Goal: Navigation & Orientation: Find specific page/section

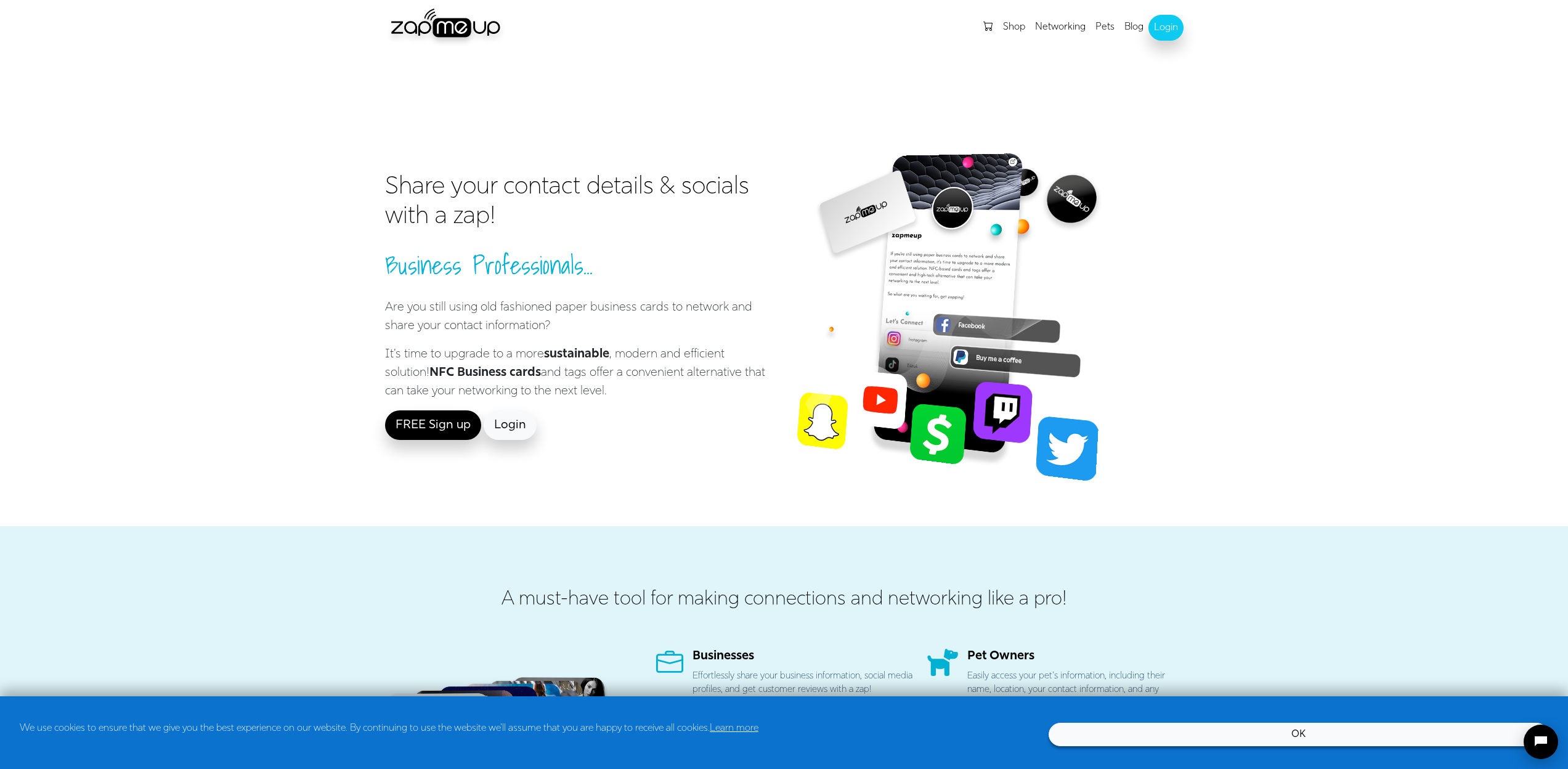
click at [1418, 734] on link "OK" at bounding box center [1298, 734] width 500 height 24
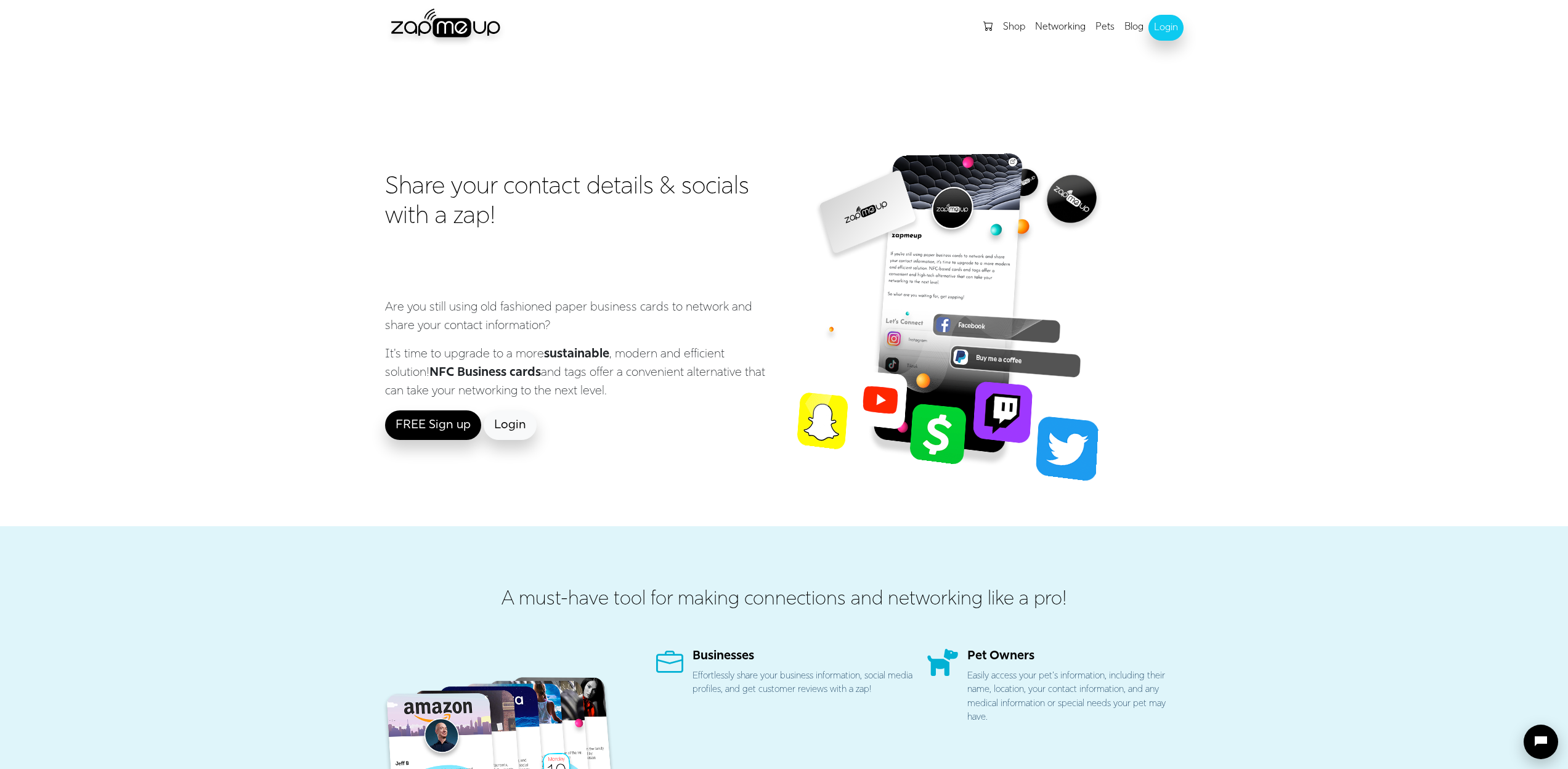
click at [1534, 742] on icon "Open chat" at bounding box center [1541, 742] width 15 height 15
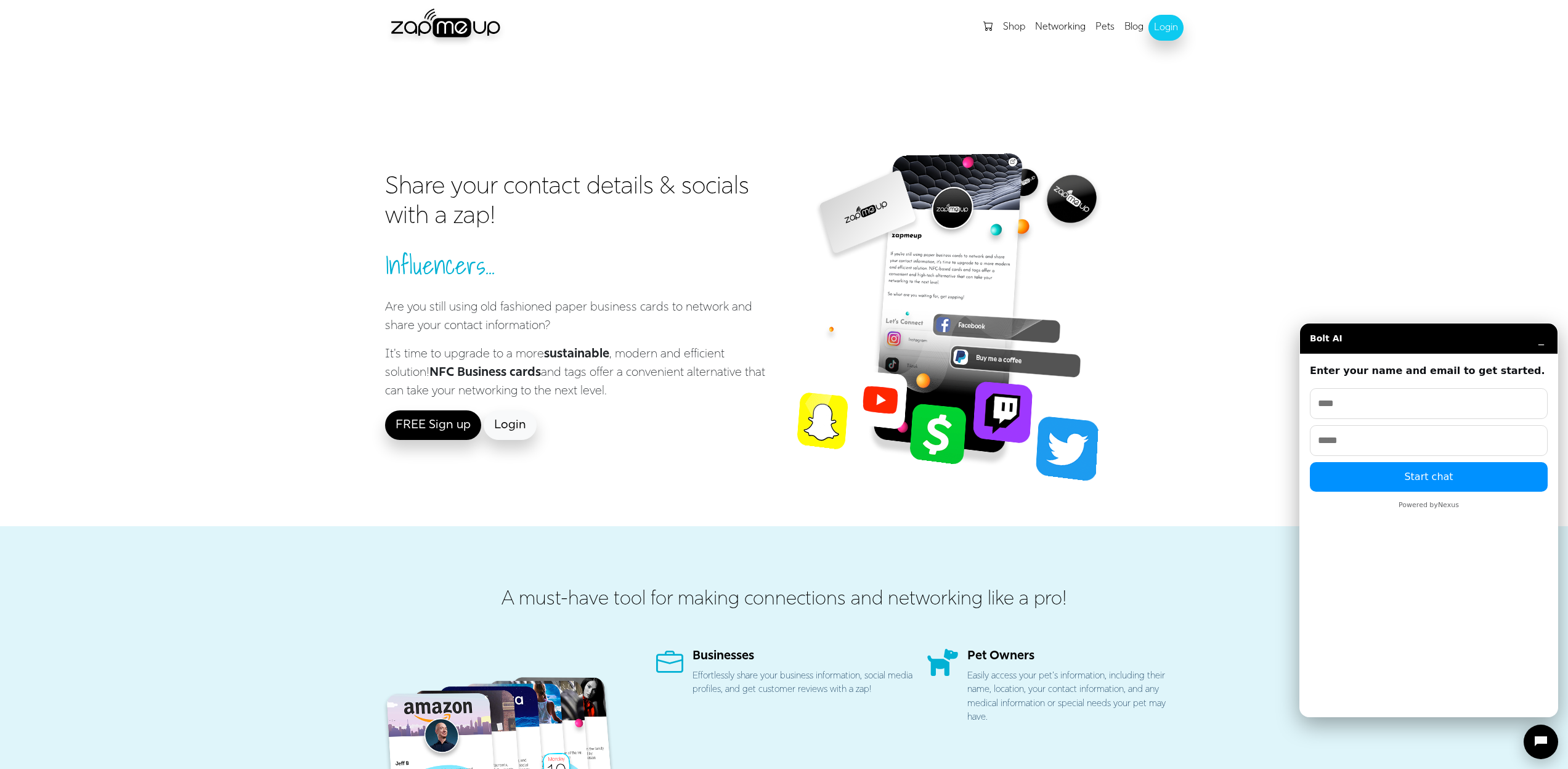
click at [1538, 338] on button "_" at bounding box center [1541, 339] width 13 height 12
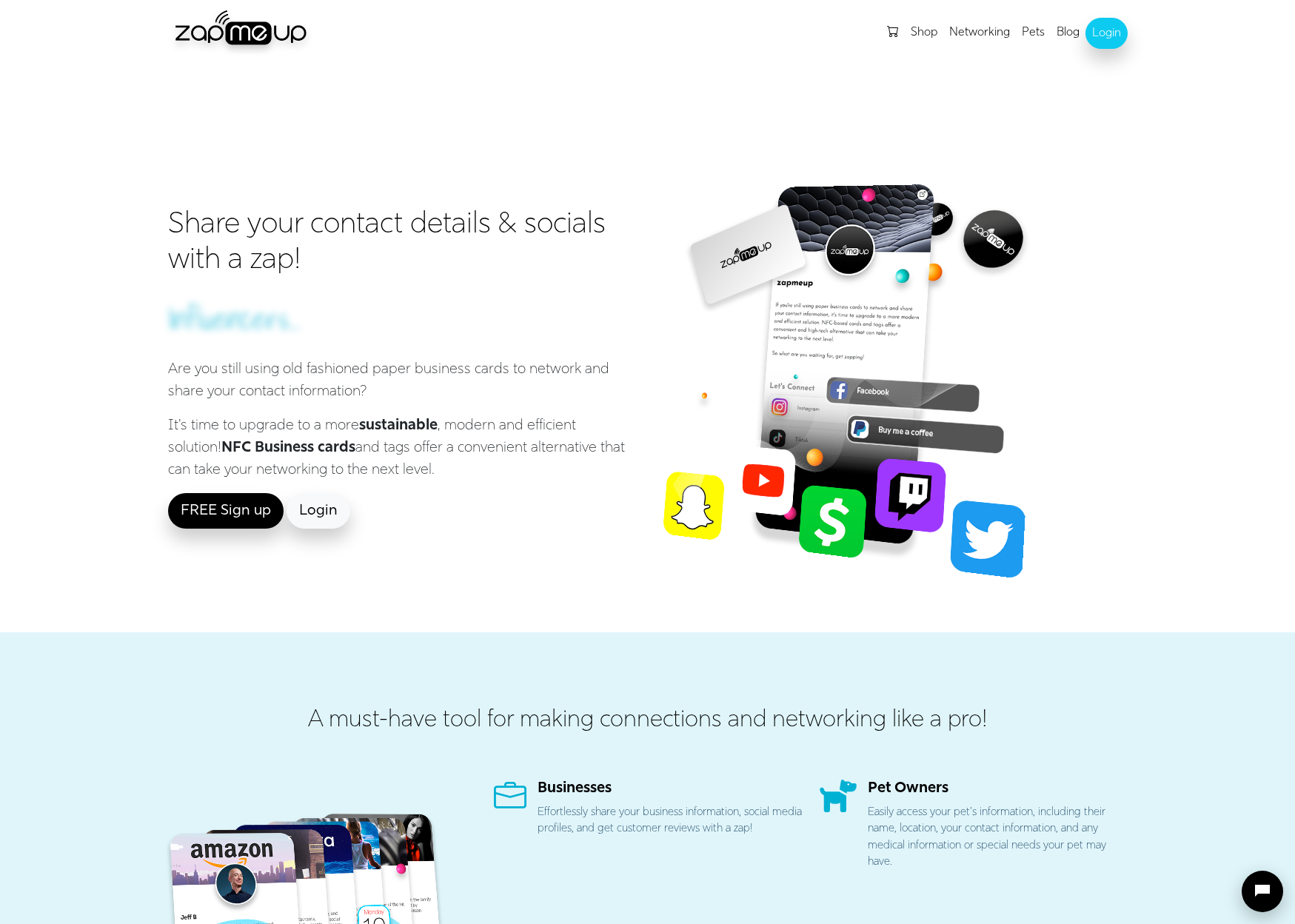
click at [928, 37] on link "Shop" at bounding box center [924, 33] width 39 height 30
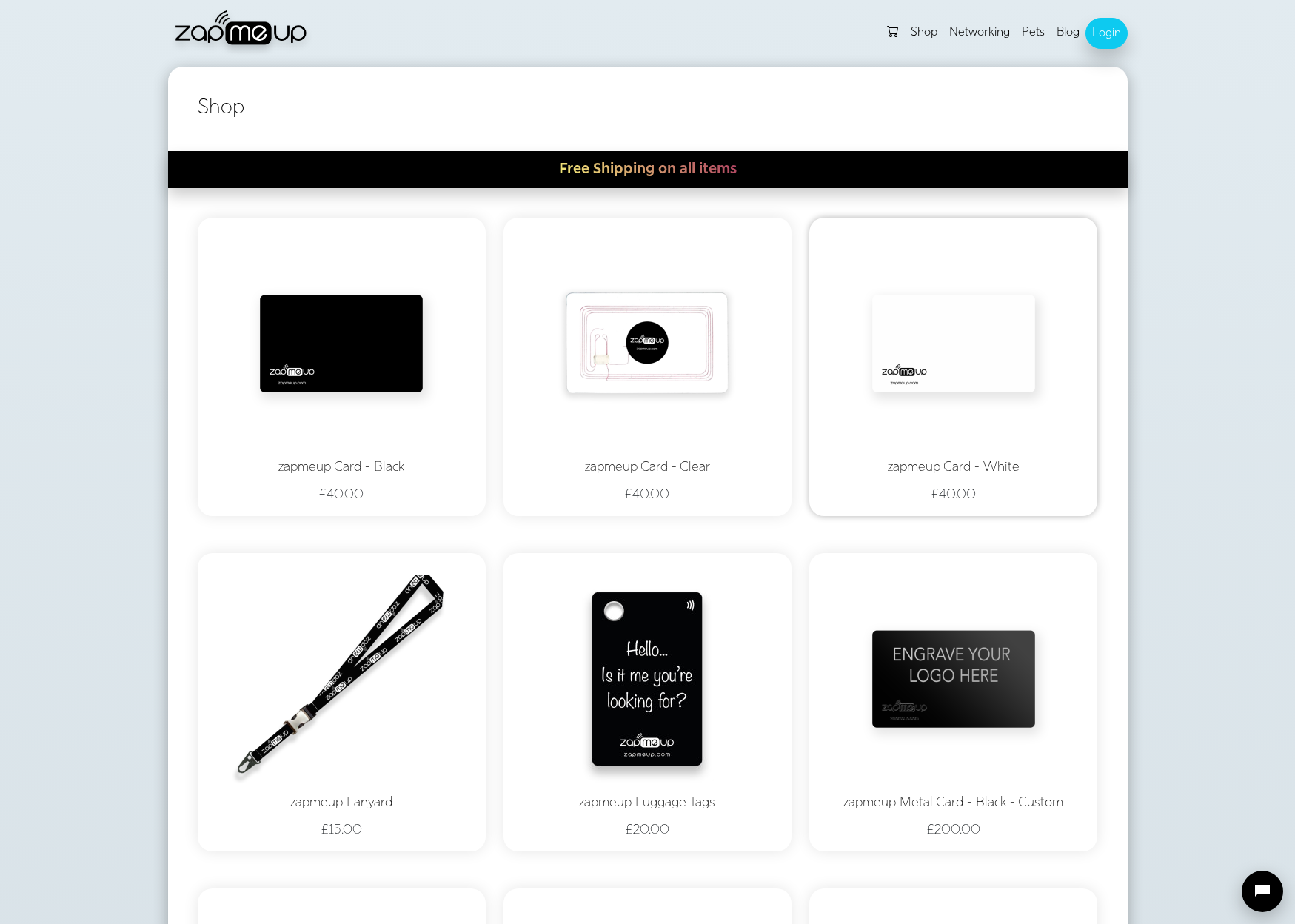
click at [894, 235] on img at bounding box center [954, 344] width 222 height 222
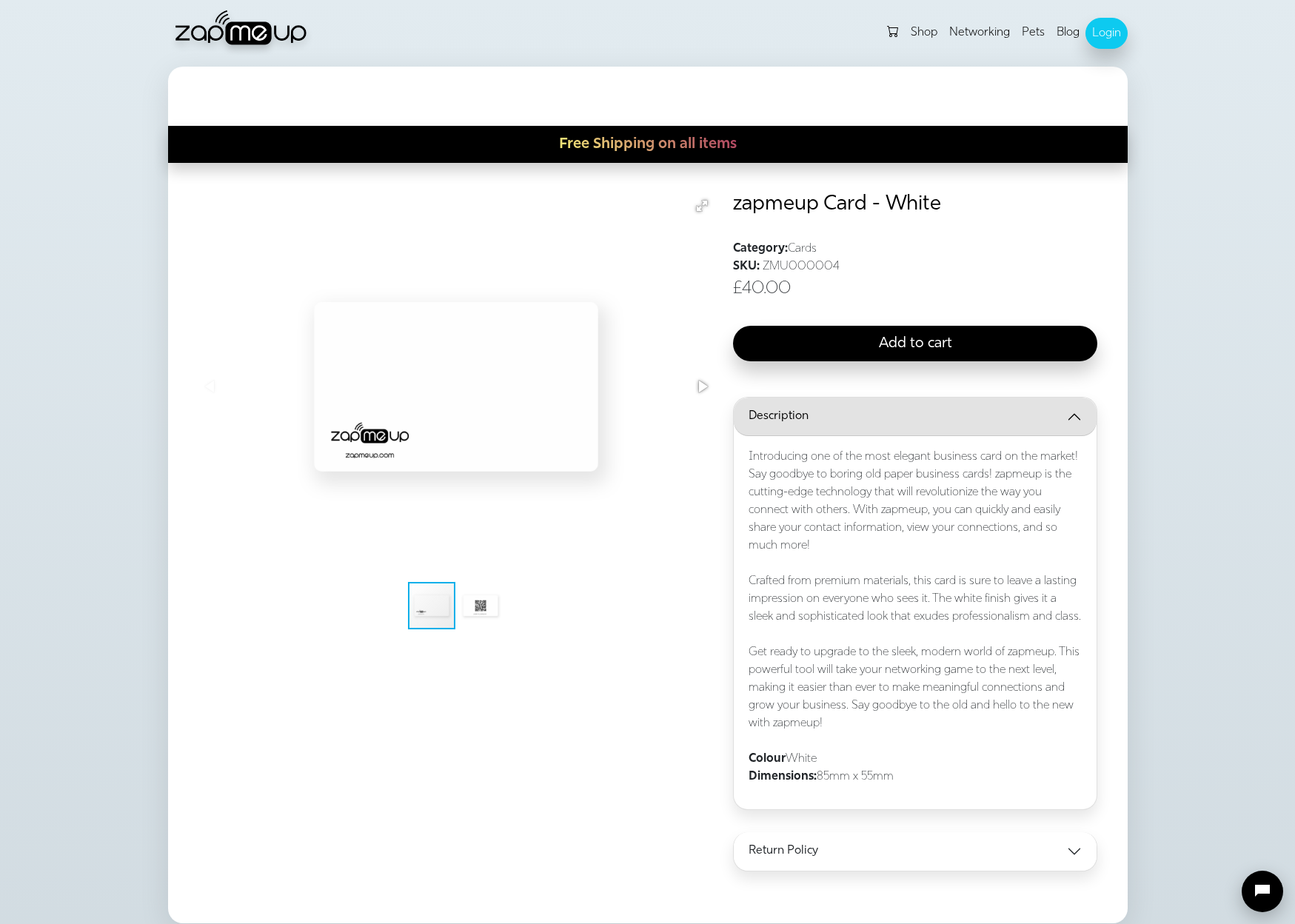
click at [960, 33] on link "Networking" at bounding box center [980, 33] width 73 height 30
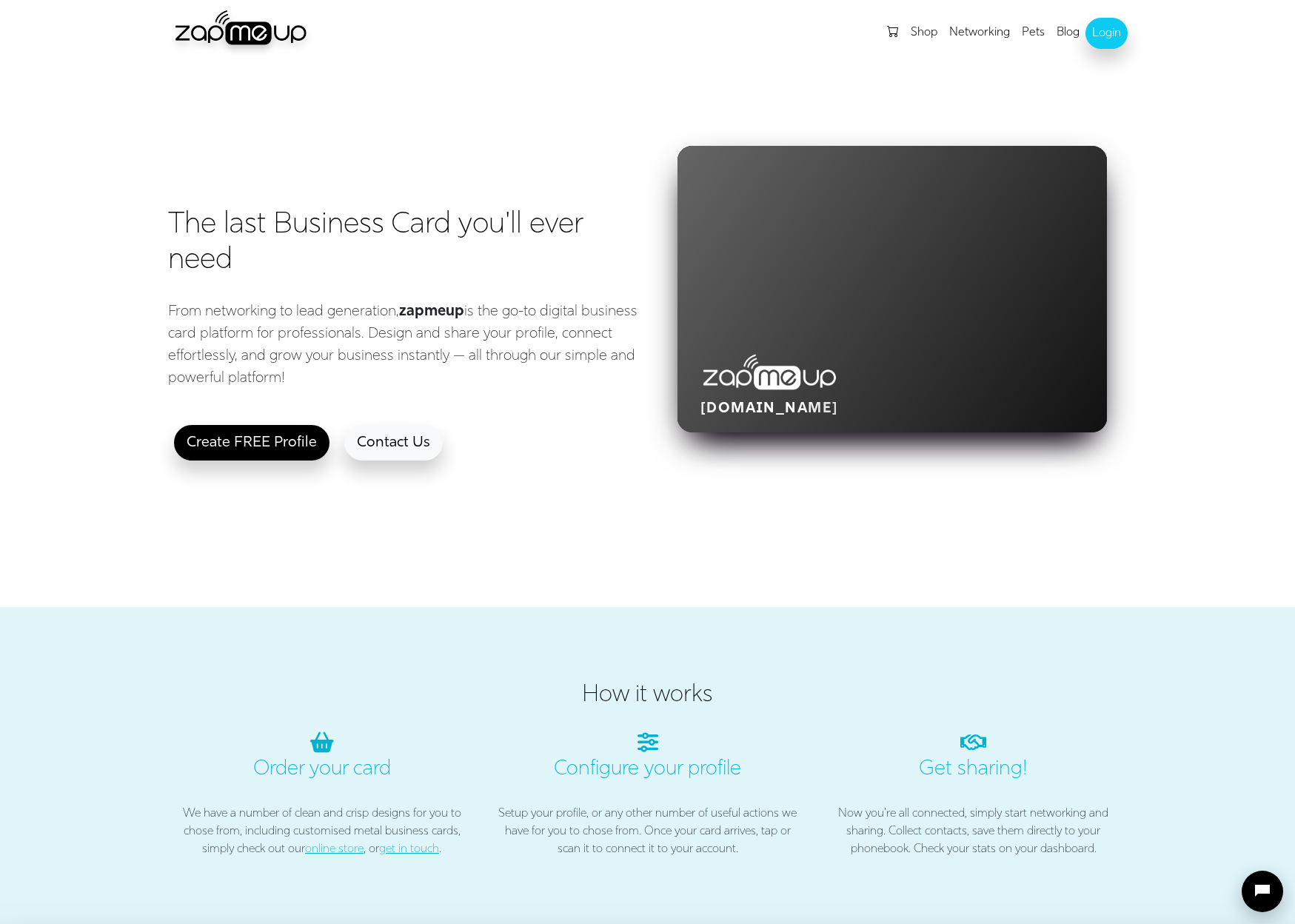
click at [1035, 32] on link "Pets" at bounding box center [1033, 33] width 35 height 30
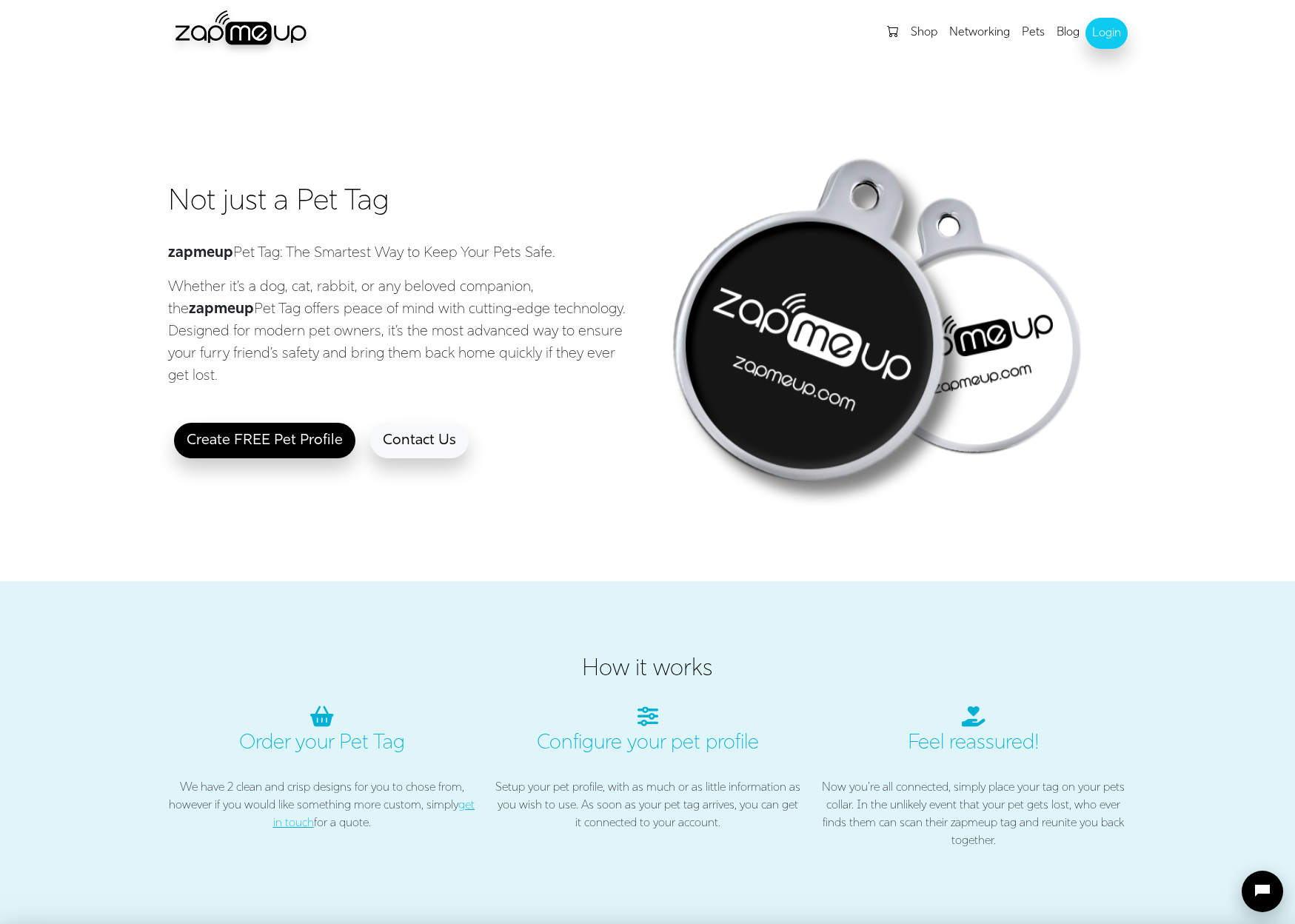
click at [1063, 32] on link "Blog" at bounding box center [1067, 33] width 35 height 30
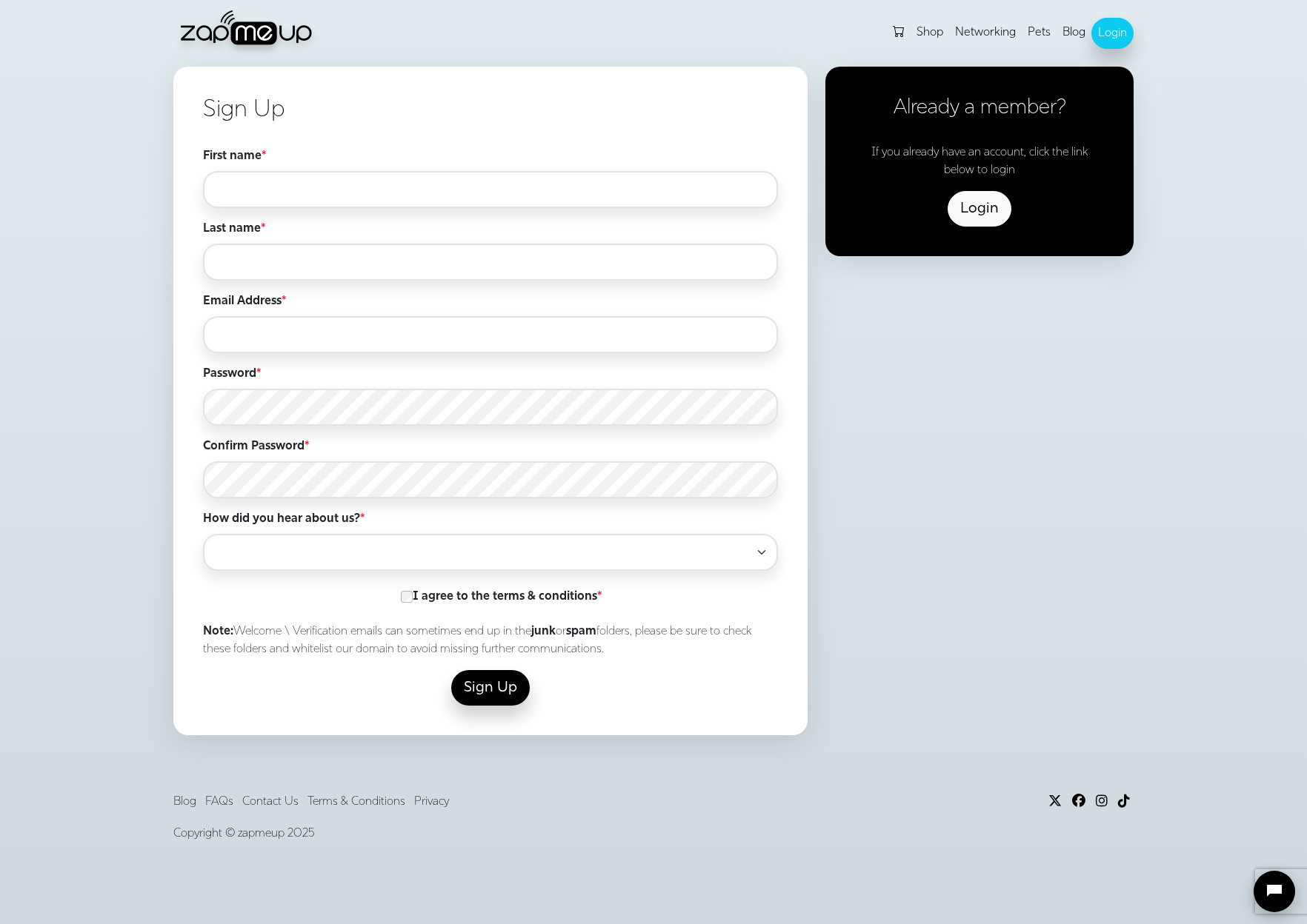
click at [1274, 884] on icon "Open chat" at bounding box center [1274, 891] width 18 height 18
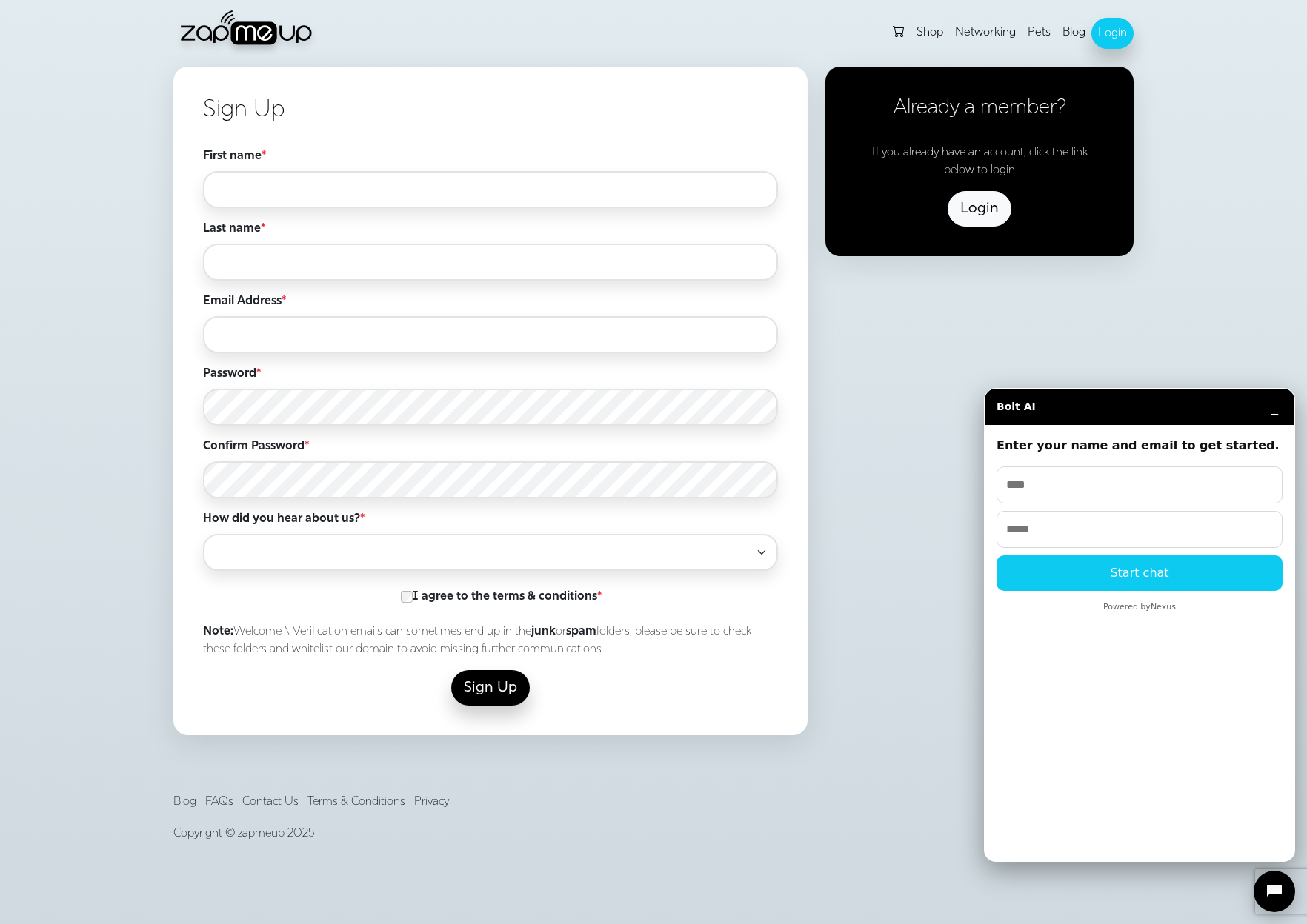
click at [1160, 577] on button "Start chat" at bounding box center [1140, 573] width 286 height 36
click at [1276, 414] on div "Bolt AI End chat _" at bounding box center [1140, 407] width 310 height 36
click at [1275, 411] on button "_" at bounding box center [1274, 407] width 16 height 15
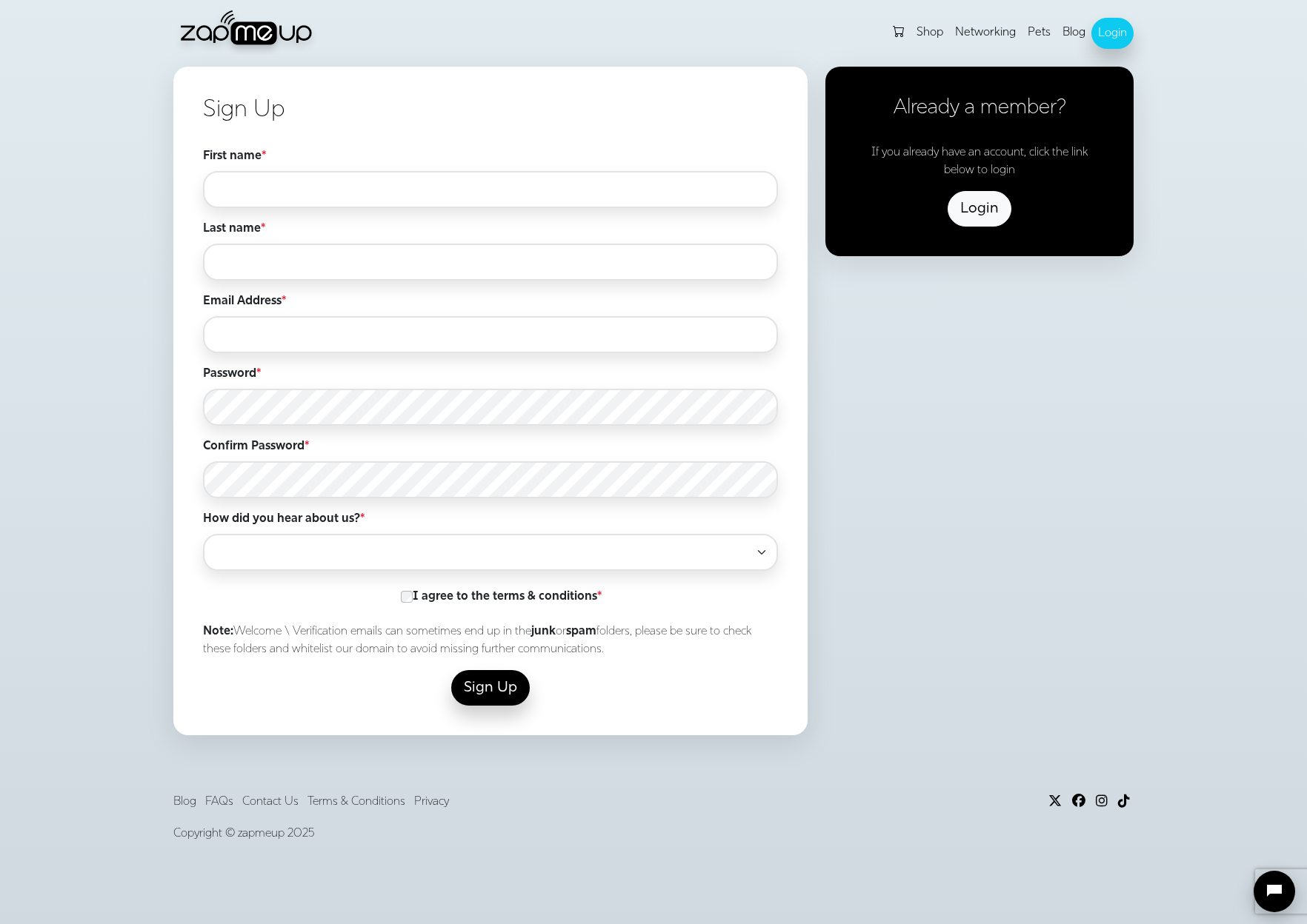
click at [1000, 397] on div "Already a member? If you already have an account, click the link below to login…" at bounding box center [980, 412] width 326 height 690
click at [219, 41] on img at bounding box center [247, 33] width 148 height 48
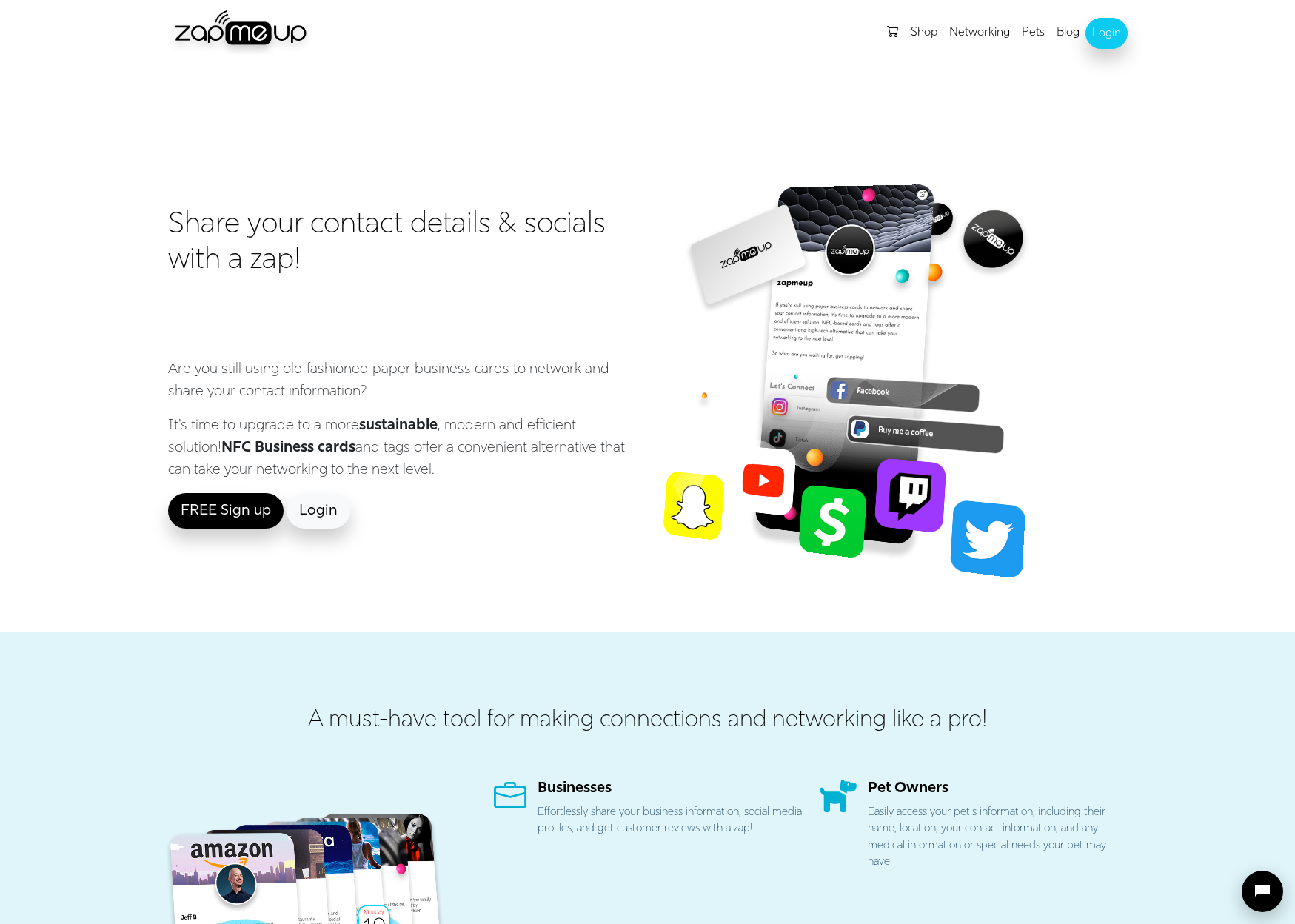
click at [1064, 32] on link "Blog" at bounding box center [1067, 33] width 35 height 30
click at [918, 43] on link "Shop" at bounding box center [924, 33] width 39 height 30
